Goal: Task Accomplishment & Management: Manage account settings

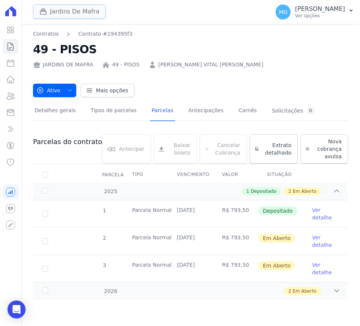
click at [84, 14] on button "Jardins De Mafra" at bounding box center [69, 12] width 73 height 14
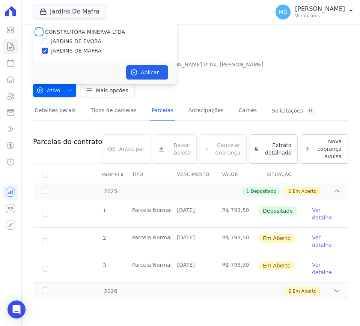
click at [38, 32] on input "CONSTRUTORA MINERVA LTDA" at bounding box center [39, 32] width 6 height 6
checkbox input "true"
click at [46, 49] on input "JARDINS DE MAFRA" at bounding box center [45, 51] width 6 height 6
checkbox input "false"
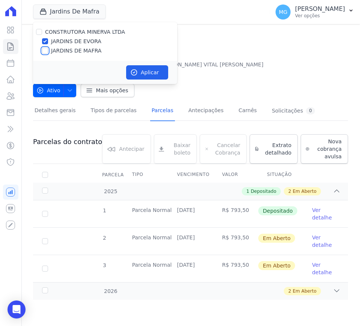
checkbox input "false"
click at [48, 41] on input "JARDINS DE EVORA" at bounding box center [45, 41] width 6 height 6
click at [43, 38] on div at bounding box center [45, 42] width 6 height 8
click at [54, 42] on label "JARDINS DE EVORA" at bounding box center [76, 42] width 50 height 8
click at [48, 42] on input "JARDINS DE EVORA" at bounding box center [45, 41] width 6 height 6
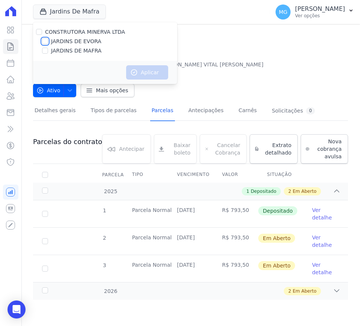
checkbox input "true"
click at [142, 71] on button "Aplicar" at bounding box center [147, 72] width 42 height 14
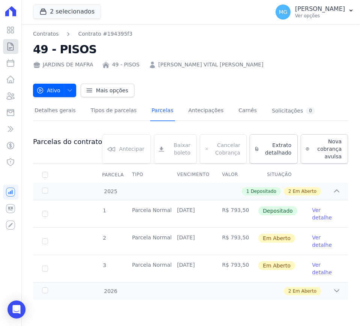
click at [11, 47] on icon at bounding box center [10, 46] width 9 height 9
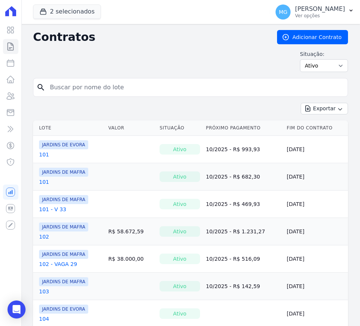
click at [106, 90] on input "search" at bounding box center [194, 87] width 299 height 15
type input "177"
click at [106, 90] on input "177" at bounding box center [194, 87] width 299 height 15
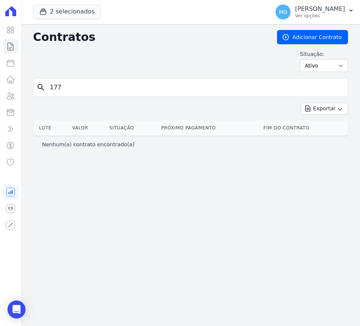
click at [106, 89] on input "177" at bounding box center [194, 87] width 299 height 15
type input "117"
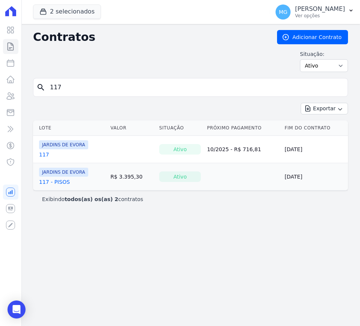
click at [57, 181] on link "117 - PISOS" at bounding box center [54, 182] width 31 height 8
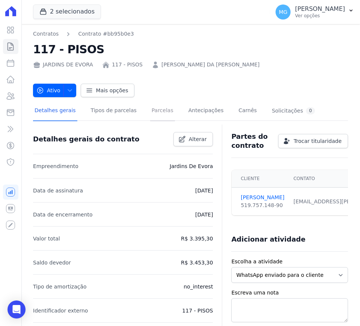
click at [159, 112] on link "Parcelas" at bounding box center [162, 111] width 25 height 20
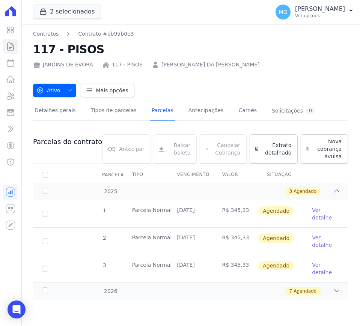
click at [318, 212] on link "Ver detalhe" at bounding box center [325, 213] width 27 height 15
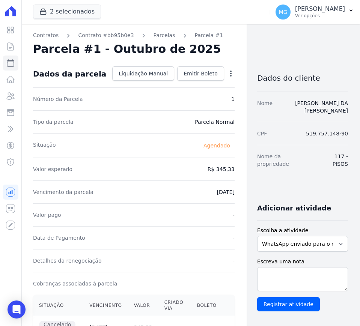
click at [227, 76] on icon "button" at bounding box center [231, 74] width 8 height 8
click at [171, 83] on link "Alterar" at bounding box center [199, 84] width 66 height 14
click at [167, 83] on link "Alterar" at bounding box center [199, 84] width 66 height 14
click at [169, 146] on div "Situação [GEOGRAPHIC_DATA]" at bounding box center [134, 145] width 202 height 24
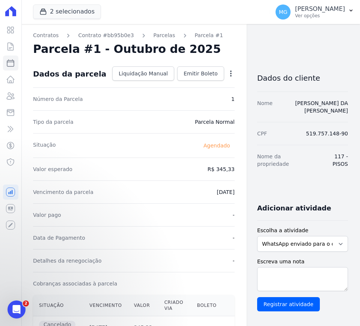
click at [227, 76] on icon "button" at bounding box center [231, 74] width 8 height 8
click at [182, 85] on link "Alterar" at bounding box center [199, 84] width 66 height 14
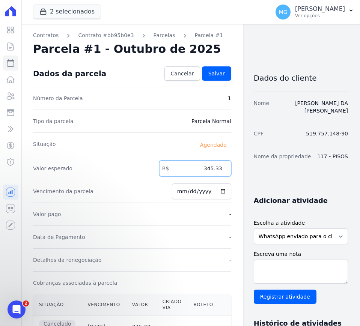
click at [202, 169] on input "345.33" at bounding box center [195, 169] width 72 height 16
click at [185, 191] on input "2025-12-10" at bounding box center [201, 192] width 59 height 16
click at [183, 191] on input "2025-12-10" at bounding box center [201, 192] width 59 height 16
type input "2025-10-10"
click at [208, 73] on span "Salvar" at bounding box center [216, 74] width 17 height 8
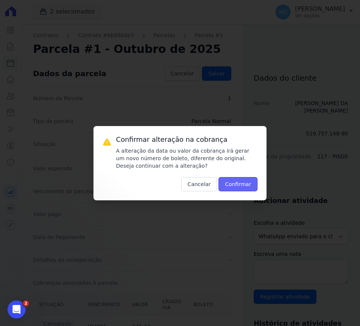
click at [243, 188] on button "Confirmar" at bounding box center [237, 184] width 39 height 14
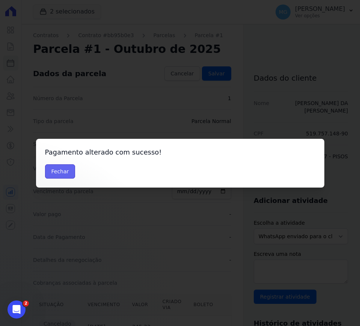
click at [60, 175] on button "Fechar" at bounding box center [60, 171] width 30 height 14
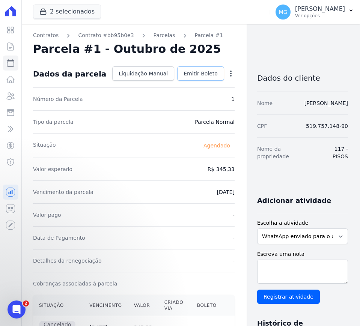
click at [200, 71] on span "Emitir Boleto" at bounding box center [201, 74] width 34 height 8
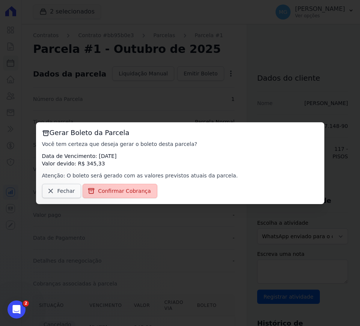
click at [135, 190] on span "Confirmar Cobrança" at bounding box center [124, 191] width 53 height 8
